Goal: Task Accomplishment & Management: Manage account settings

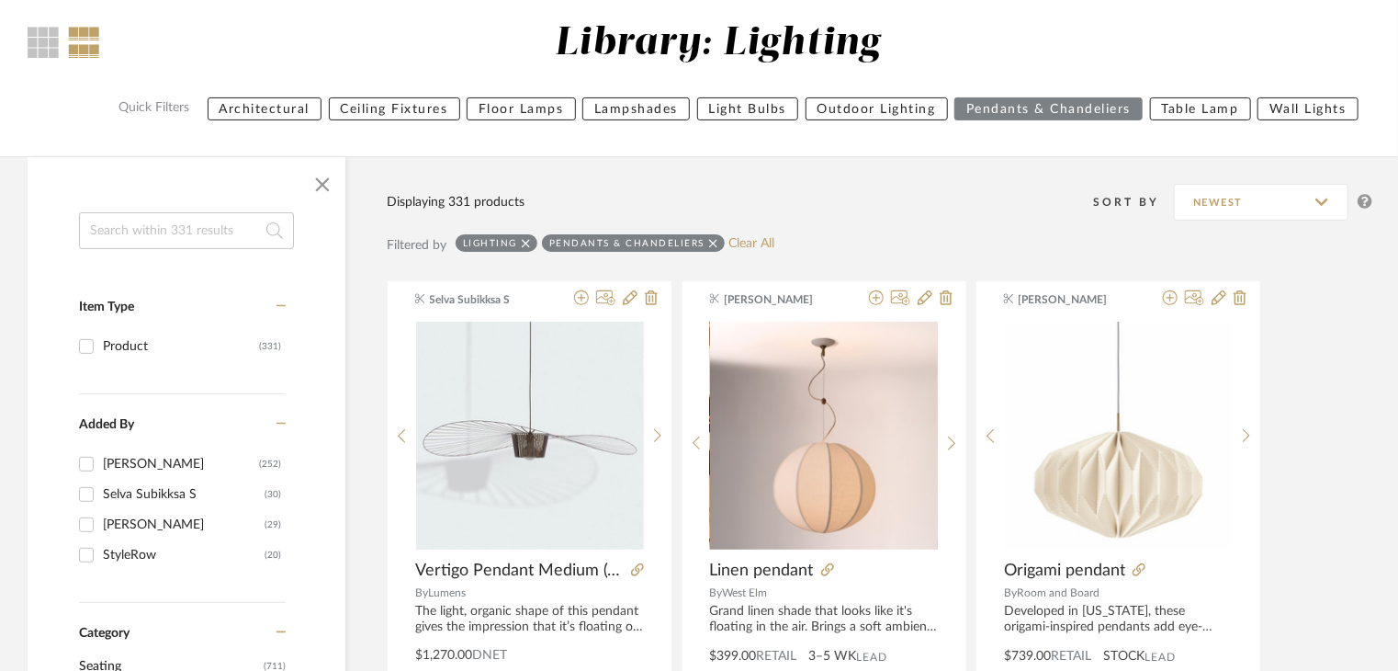
scroll to position [70, 0]
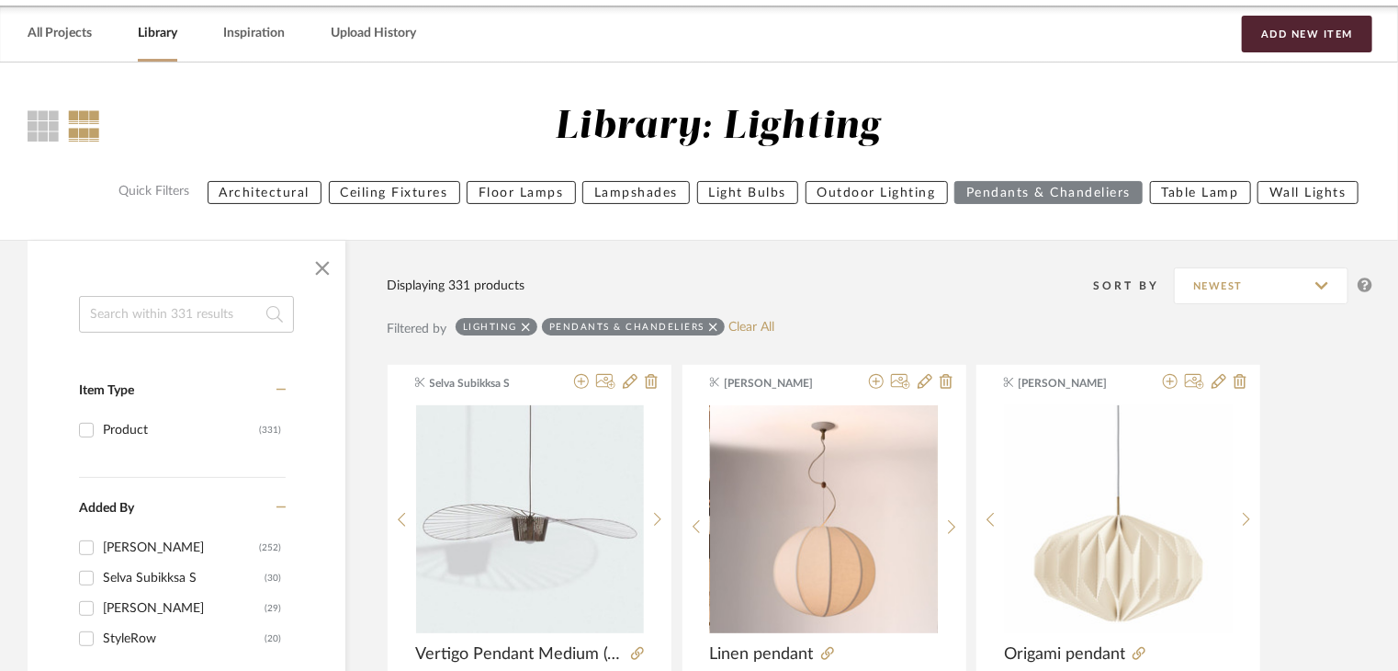
drag, startPoint x: 69, startPoint y: 41, endPoint x: 105, endPoint y: 52, distance: 37.5
click at [69, 41] on link "All Projects" at bounding box center [60, 33] width 64 height 25
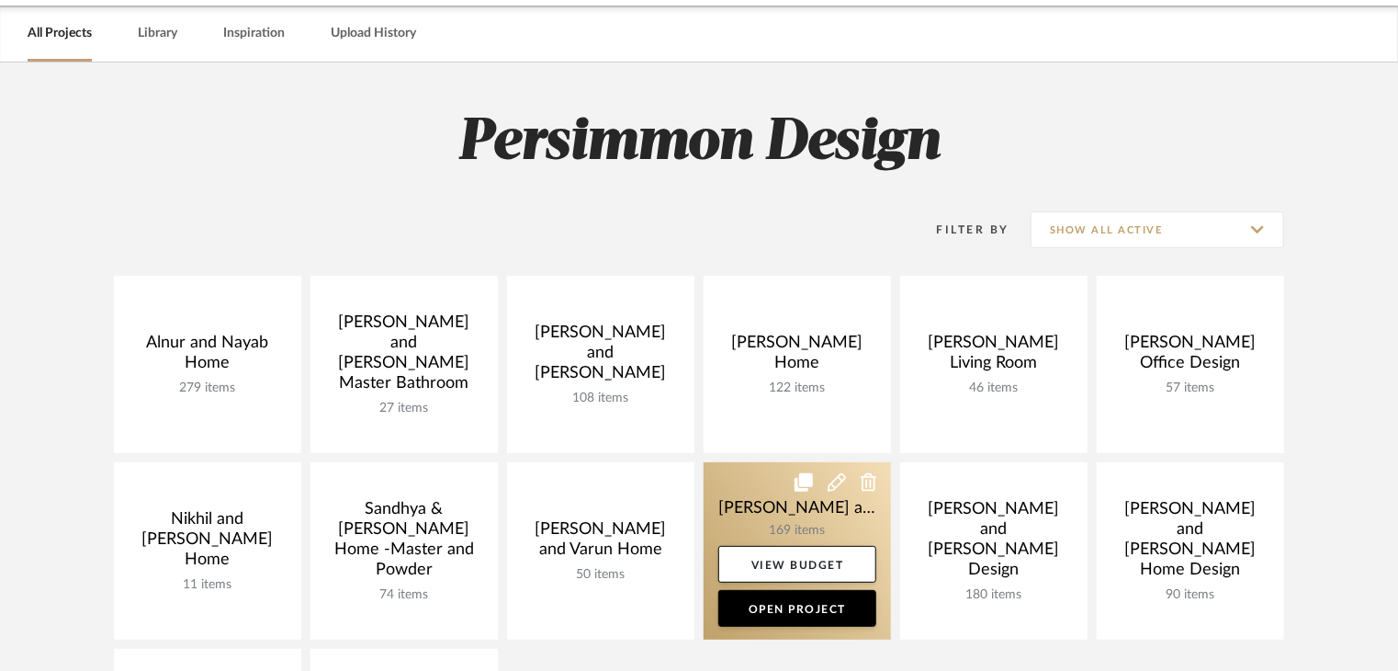
click at [742, 497] on link at bounding box center [797, 550] width 187 height 177
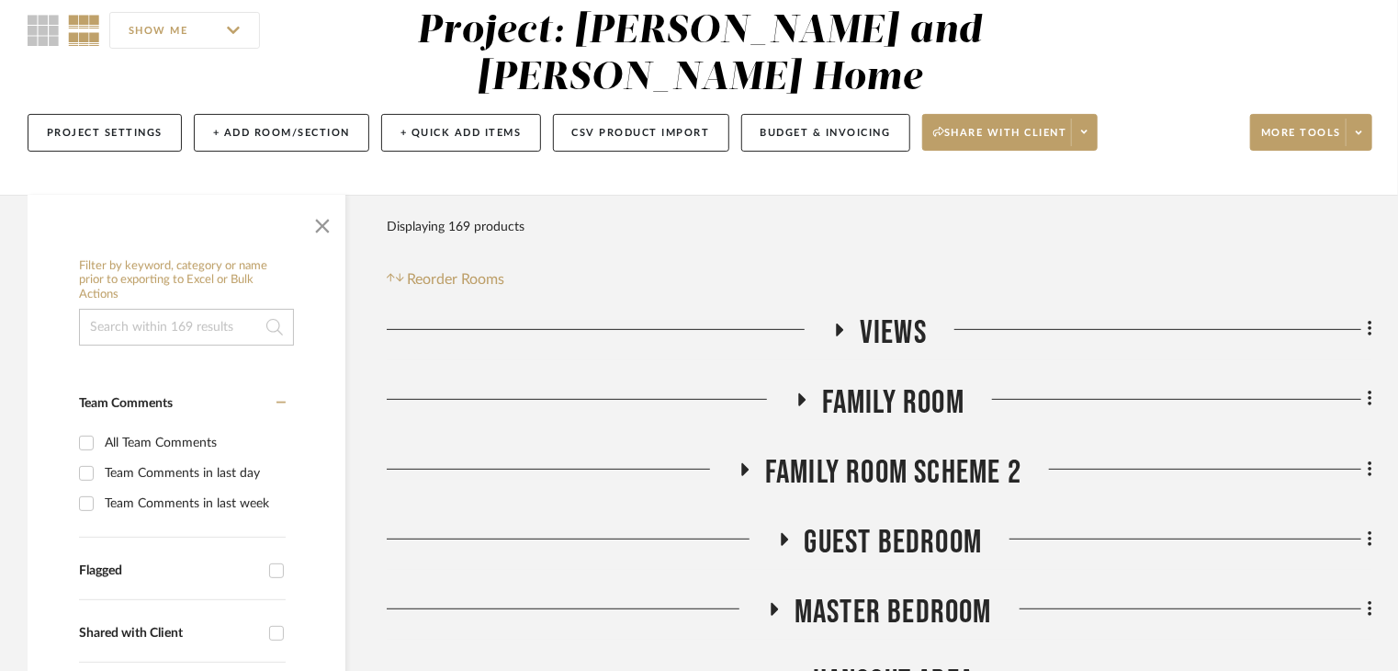
scroll to position [184, 0]
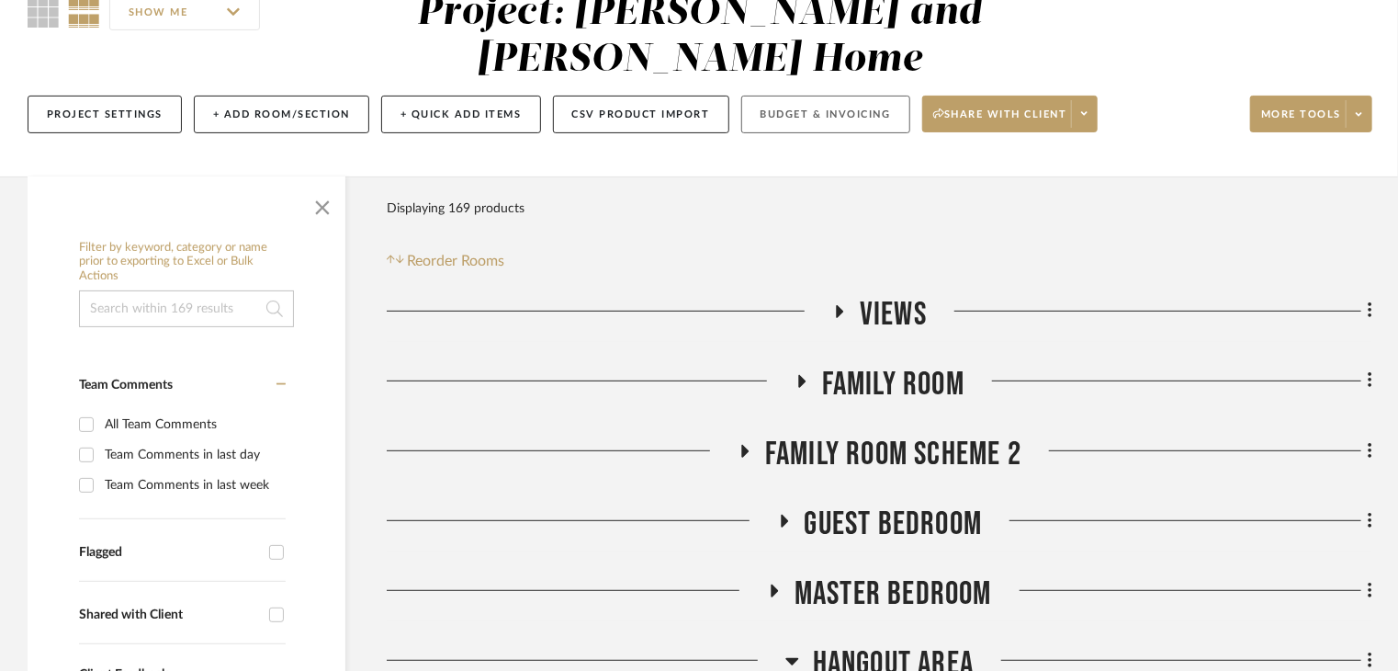
click at [768, 96] on button "Budget & Invoicing" at bounding box center [825, 115] width 169 height 38
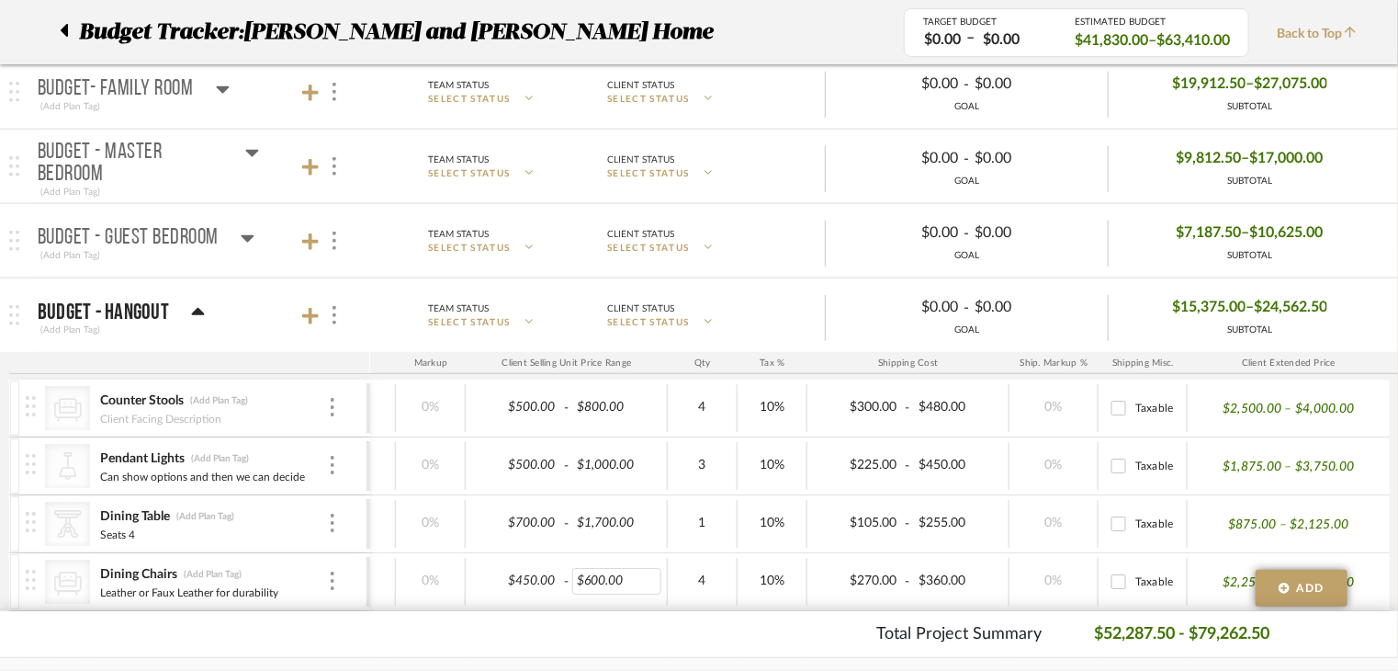
scroll to position [735, 0]
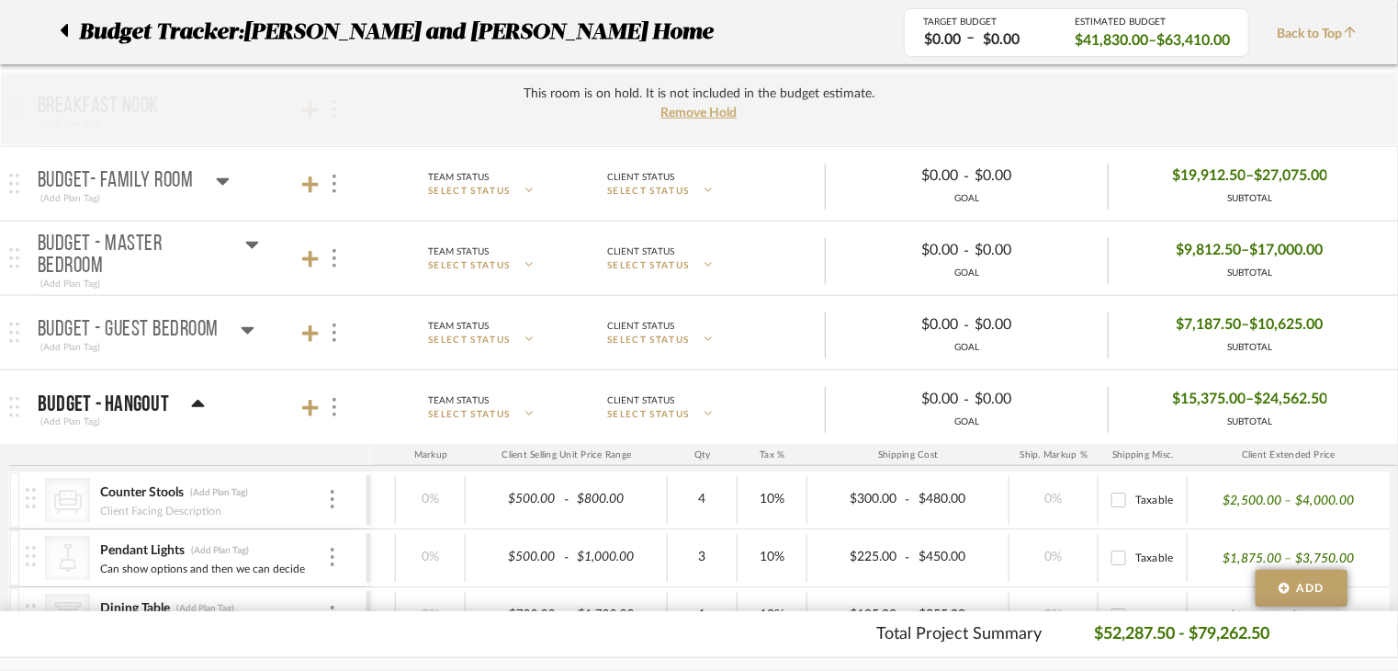
click at [252, 333] on icon at bounding box center [248, 330] width 14 height 22
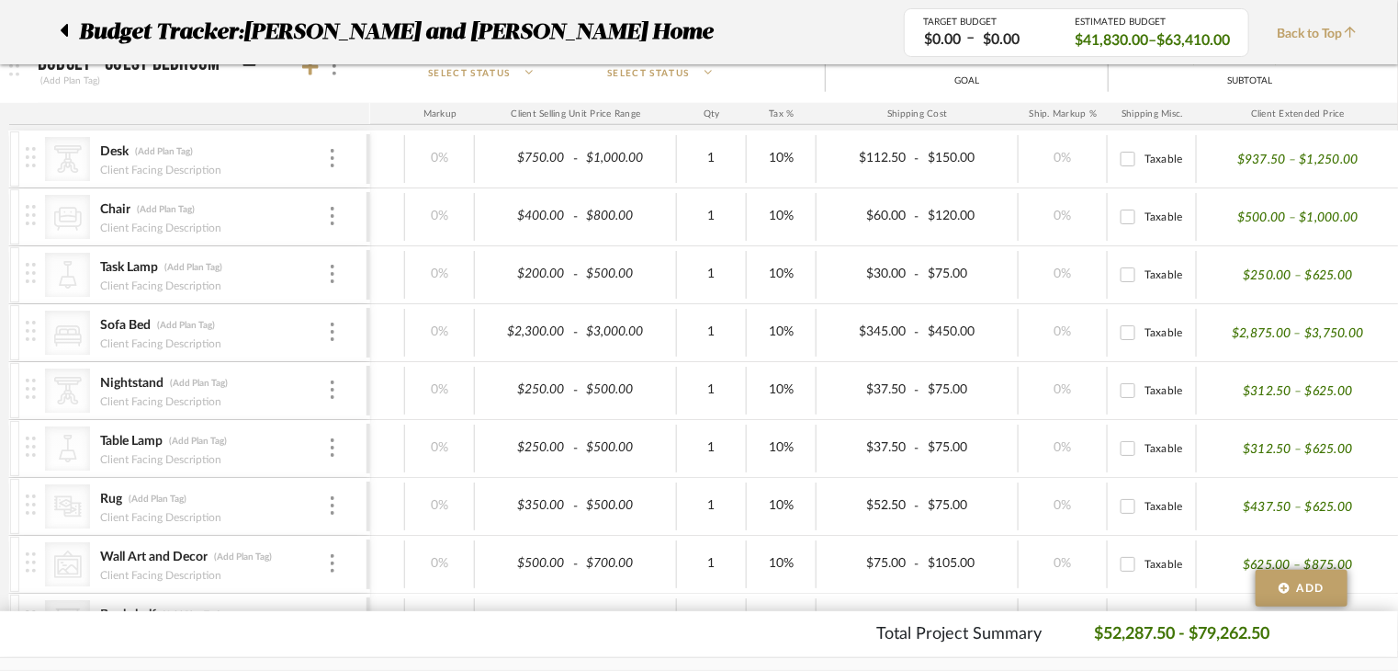
scroll to position [827, 0]
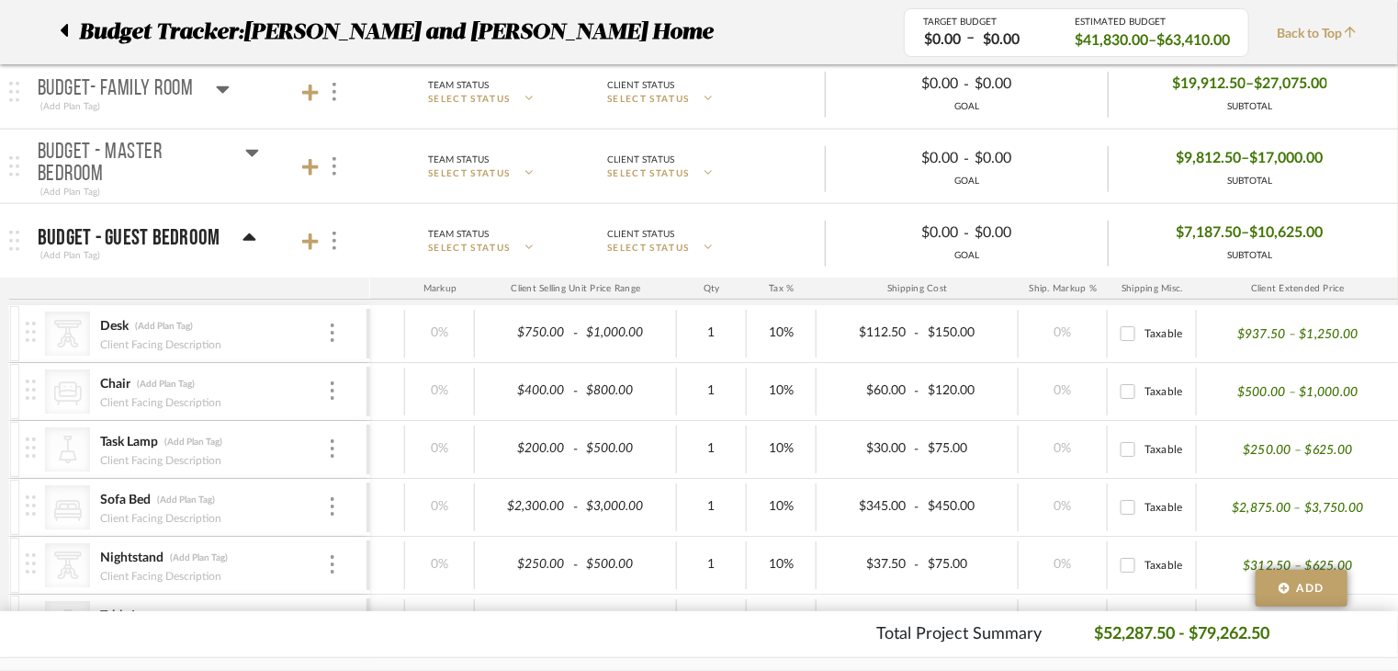
click at [243, 232] on icon at bounding box center [250, 238] width 14 height 22
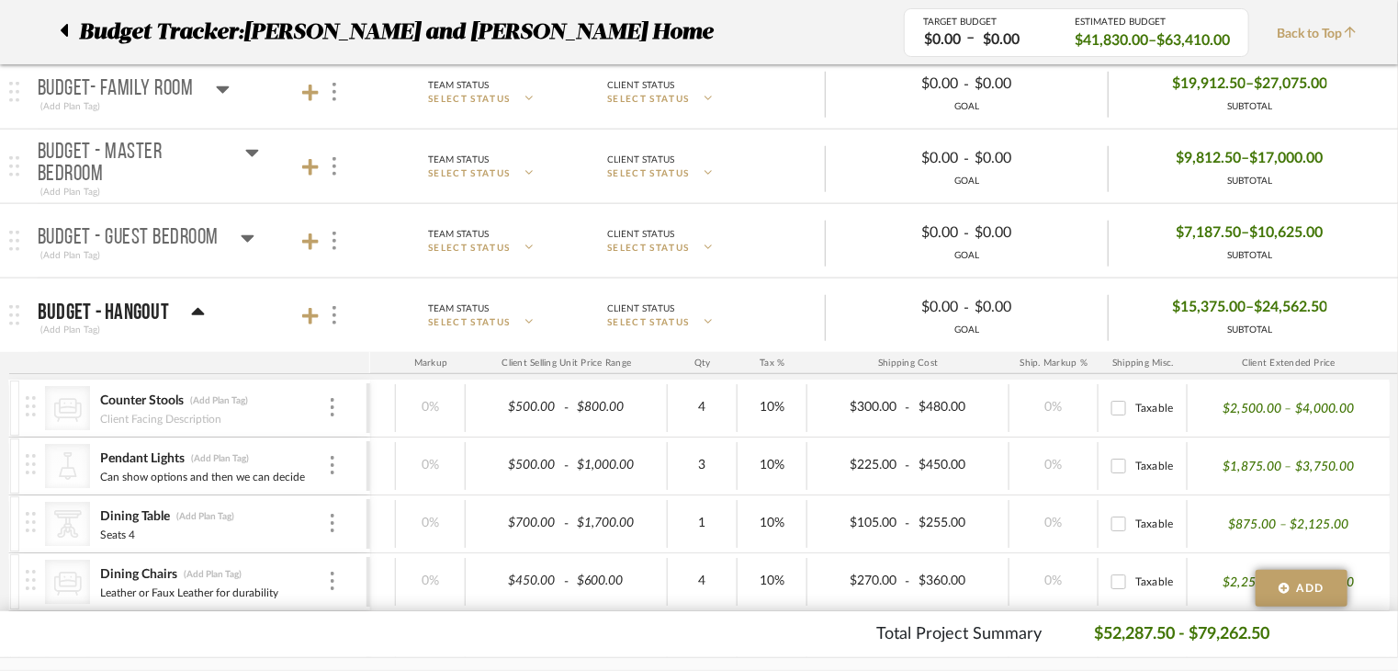
click at [241, 232] on icon at bounding box center [248, 238] width 14 height 22
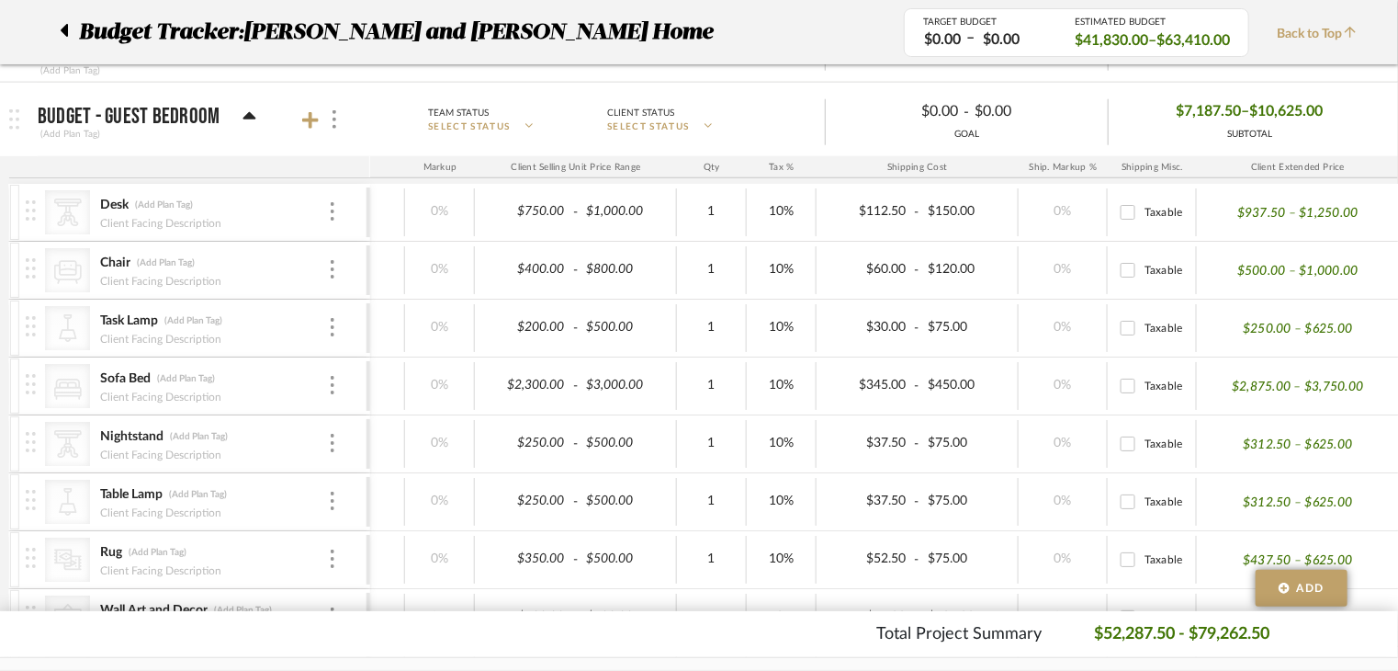
scroll to position [919, 0]
